Goal: Information Seeking & Learning: Find specific page/section

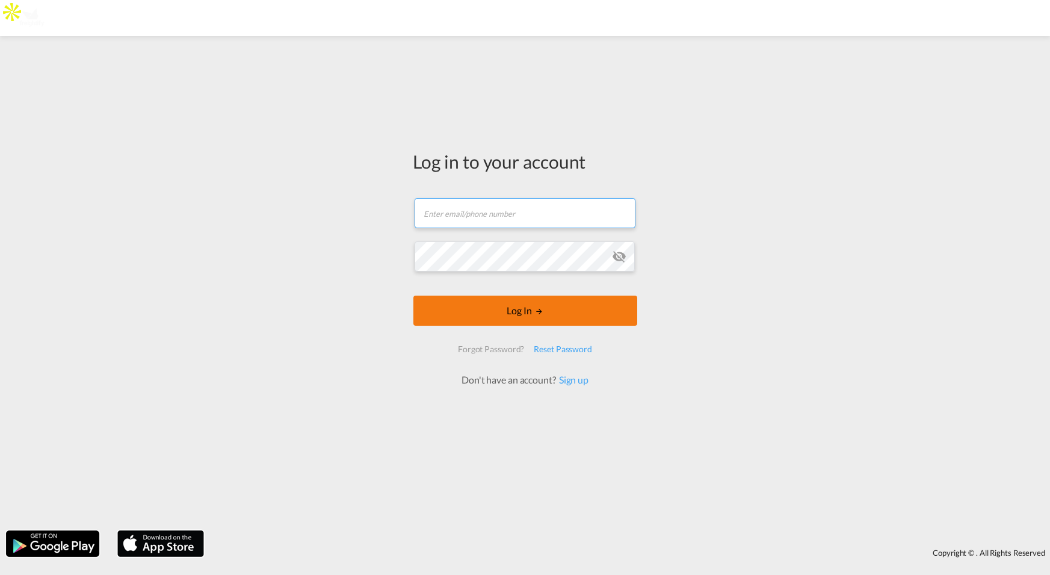
type input "jesper.johansen@freightify.com"
click at [519, 312] on button "Log In" at bounding box center [525, 311] width 224 height 30
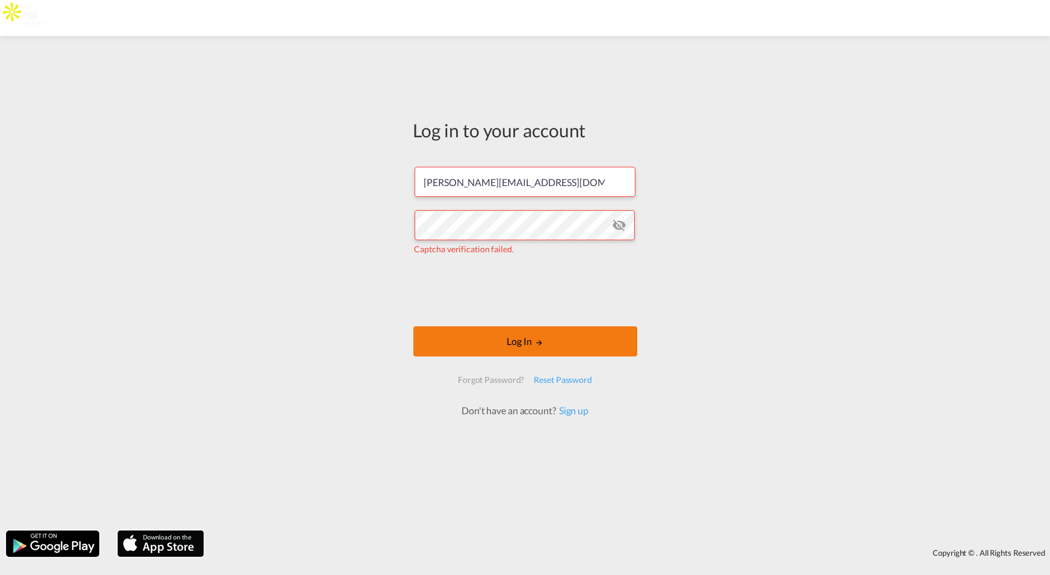
click at [518, 348] on button "Log In" at bounding box center [525, 341] width 224 height 30
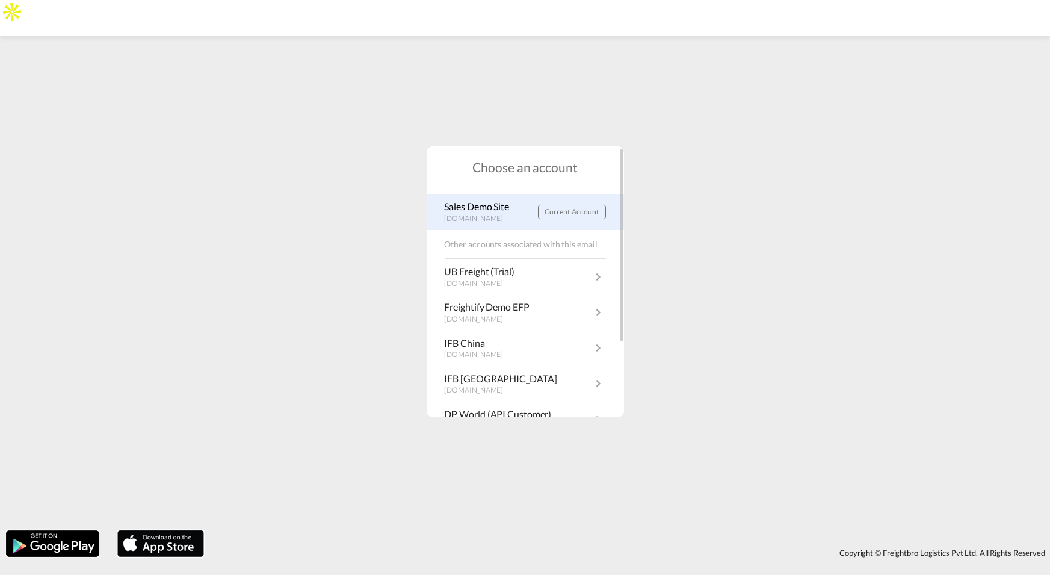
click at [483, 216] on p "demo.freightify.com" at bounding box center [480, 219] width 71 height 10
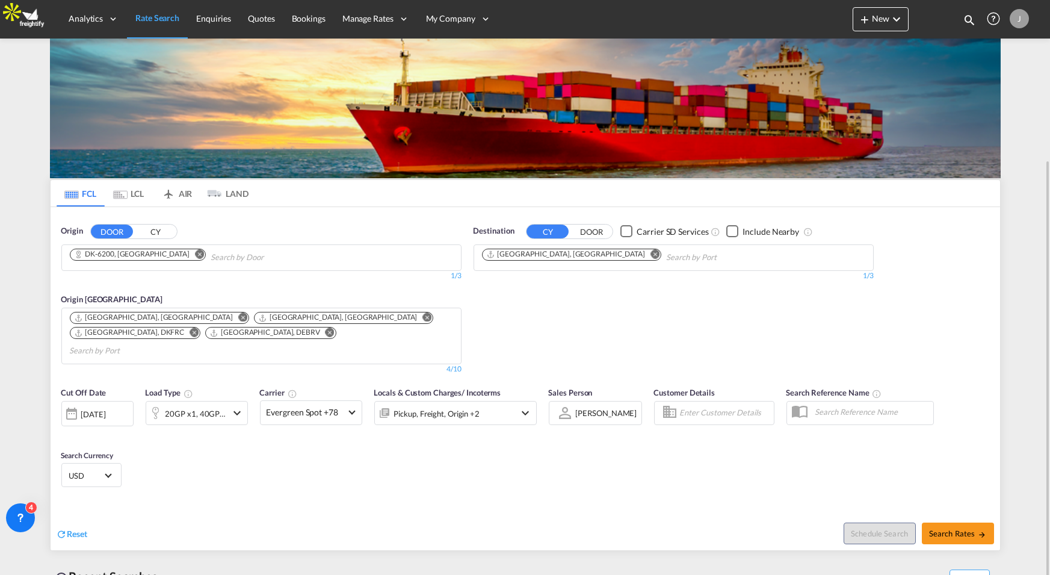
scroll to position [105, 0]
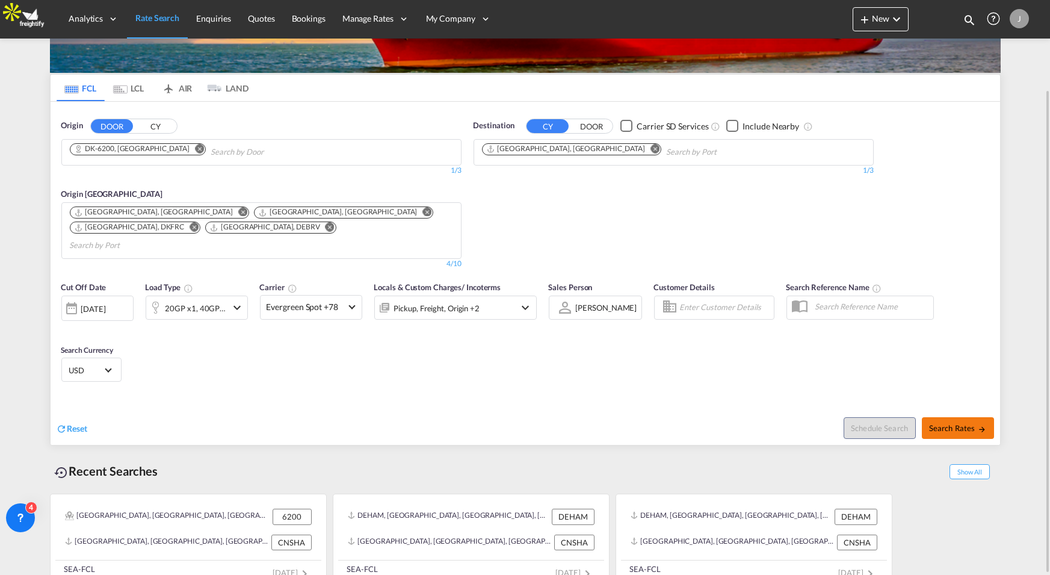
click at [958, 418] on button "Search Rates" at bounding box center [958, 428] width 72 height 22
type input "6200 to CNSHA / 18 Aug 2025"
